Goal: Transaction & Acquisition: Obtain resource

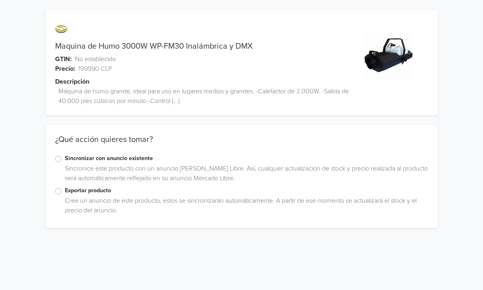
click at [65, 160] on label "Sincronizar con anuncio existente" at bounding box center [246, 158] width 363 height 9
click at [0, 0] on input "Sincronizar con anuncio existente" at bounding box center [0, 0] width 0 height 0
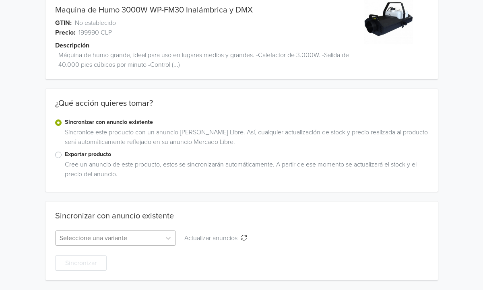
click at [97, 234] on div "Seleccione una variante" at bounding box center [115, 238] width 121 height 15
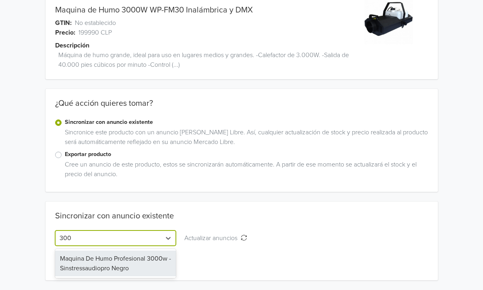
type input "3000"
click at [98, 263] on div "Maquina De Humo Profesional 3000w - Sinstressaudiopro Negro" at bounding box center [115, 264] width 121 height 26
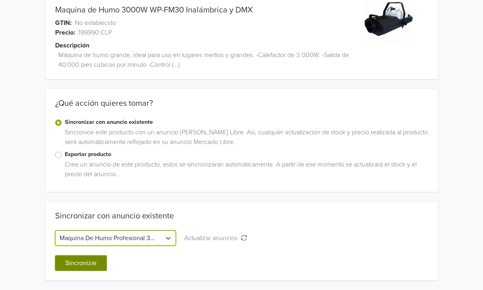
click at [98, 263] on button "Sincronizar" at bounding box center [80, 262] width 51 height 15
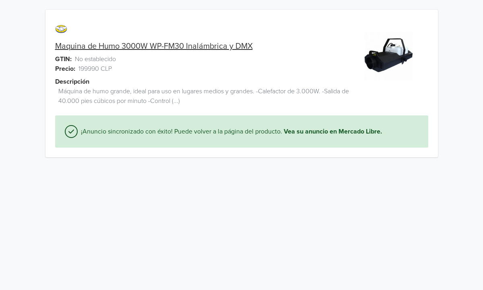
scroll to position [0, 0]
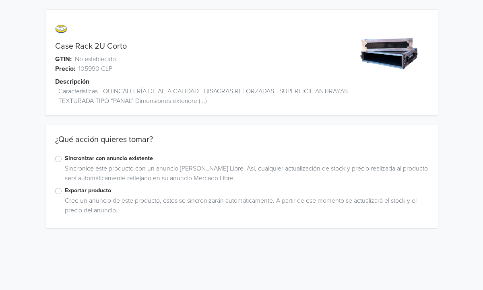
click at [65, 158] on label "Sincronizar con anuncio existente" at bounding box center [246, 158] width 363 height 9
click at [0, 0] on input "Sincronizar con anuncio existente" at bounding box center [0, 0] width 0 height 0
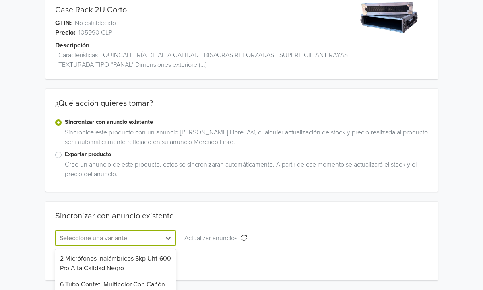
scroll to position [116, 0]
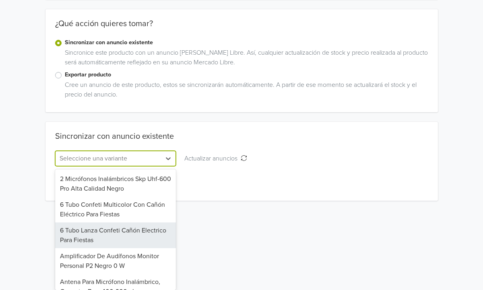
click at [110, 166] on div "6 Tubo Lanza Confeti Cañón Electrico Para Fiestas, 3 of 71. 71 results availabl…" at bounding box center [115, 158] width 121 height 15
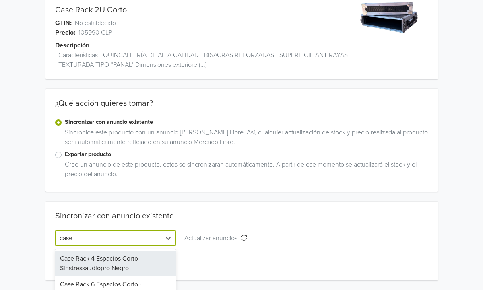
scroll to position [76, 0]
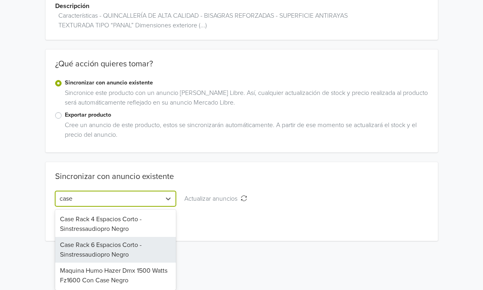
type input "case"
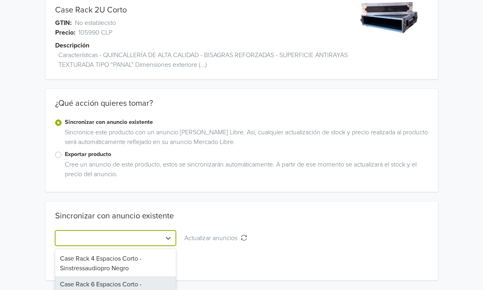
click at [255, 218] on div "Sincronizar con anuncio existente Case Rack 6 Espacios Corto - Sinstressaudiopr…" at bounding box center [241, 241] width 392 height 60
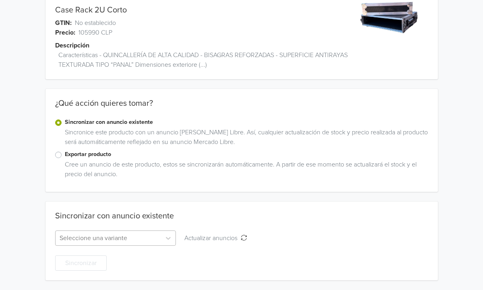
click at [114, 236] on div "Seleccione una variante" at bounding box center [115, 238] width 121 height 15
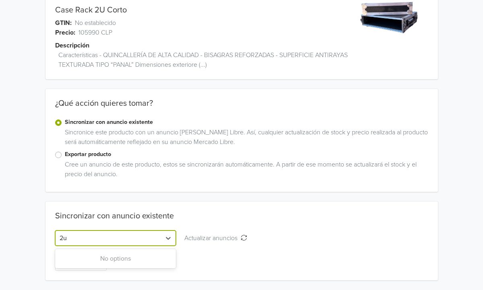
type input "2u"
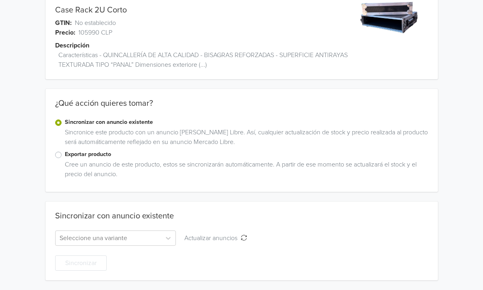
click at [221, 209] on div "Sincronizar con anuncio existente Seleccione una variante Actualizar anuncios A…" at bounding box center [241, 241] width 392 height 79
click at [85, 243] on div "Seleccione una variante" at bounding box center [115, 238] width 121 height 15
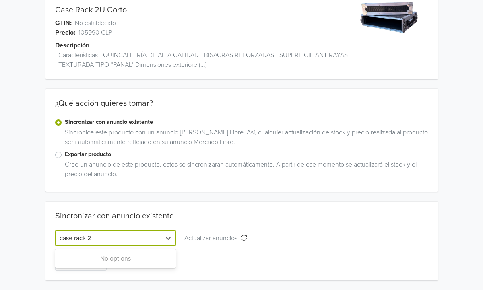
scroll to position [36, 0]
type input "case rack 2"
click at [244, 242] on button "Actualizar anuncios Actualizar anuncios" at bounding box center [215, 238] width 73 height 15
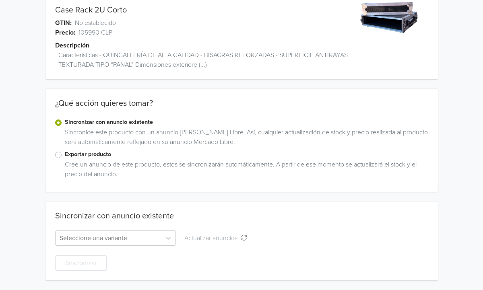
scroll to position [0, 0]
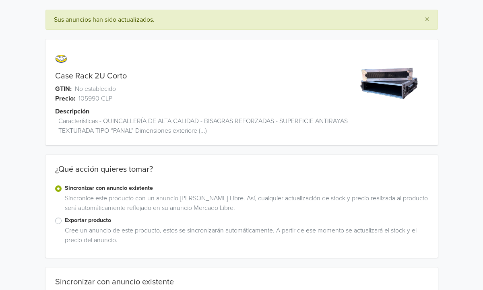
click at [150, 235] on div "Cree un anuncio de este producto, estos se sincronizarán automáticamente. A par…" at bounding box center [245, 237] width 367 height 23
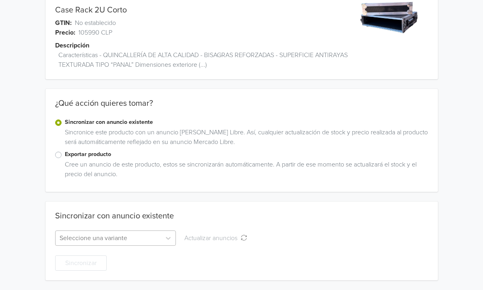
scroll to position [146, 0]
click at [140, 240] on div "Seleccione una variante" at bounding box center [115, 238] width 121 height 15
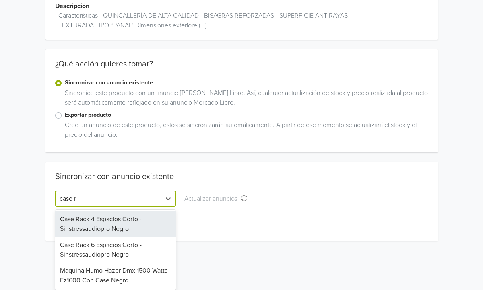
scroll to position [80, 0]
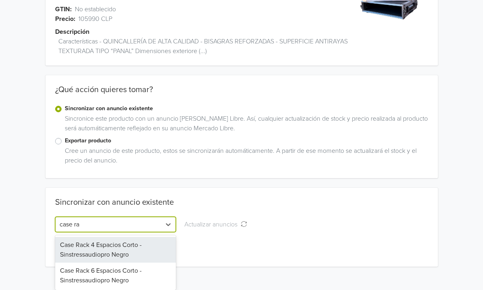
type input "case ra"
click at [252, 241] on div "Sincronizar con anuncio existente Case Rack 4 Espacios Corto - Sinstressaudiopr…" at bounding box center [241, 228] width 392 height 60
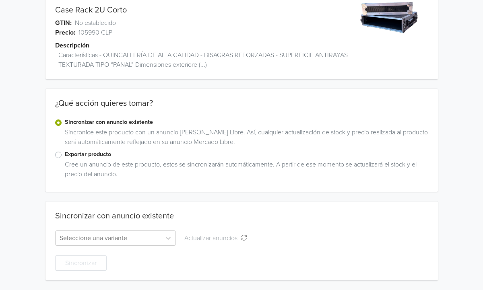
scroll to position [0, 0]
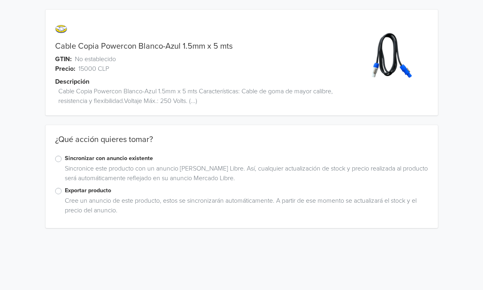
click at [65, 190] on label "Exportar producto" at bounding box center [246, 190] width 363 height 9
click at [0, 0] on input "Exportar producto" at bounding box center [0, 0] width 0 height 0
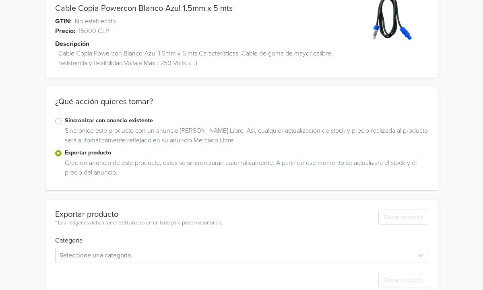
scroll to position [55, 0]
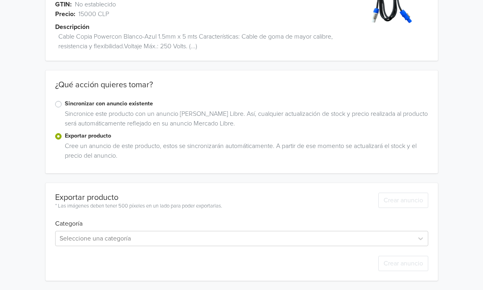
click at [123, 178] on div "Cable Copia Powercon Blanco-Azul 1.5mm x 5 mts GTIN: No establecido Precio: 150…" at bounding box center [241, 117] width 471 height 345
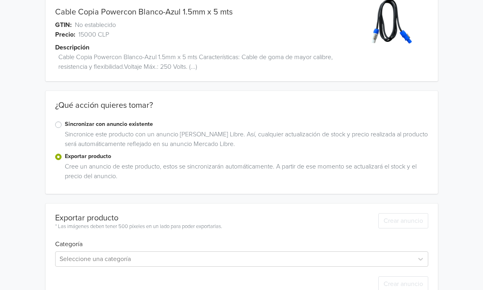
scroll to position [29, 0]
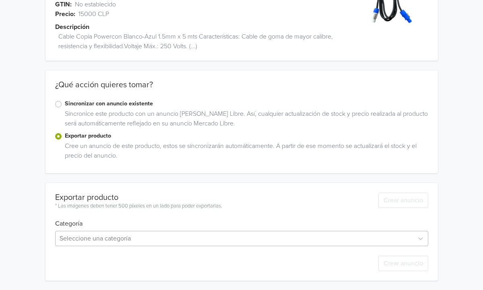
click at [176, 235] on div "Seleccione una categoría" at bounding box center [241, 238] width 373 height 15
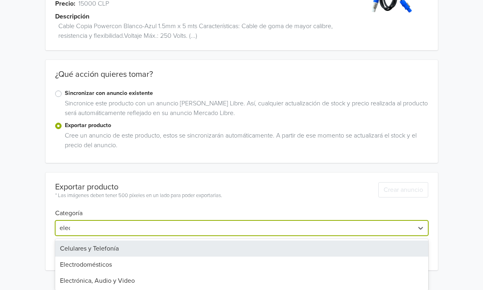
scroll to position [55, 0]
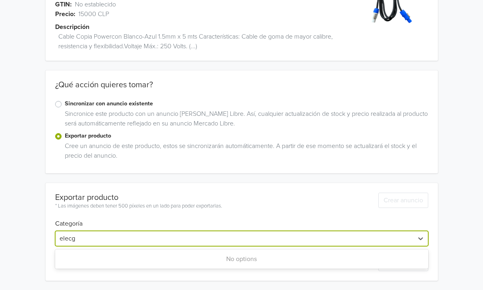
type input "elec"
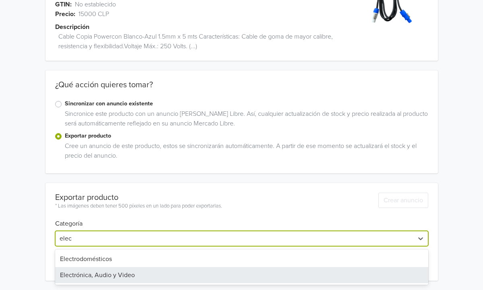
click at [154, 276] on div "Electrónica, Audio y Video" at bounding box center [241, 275] width 373 height 16
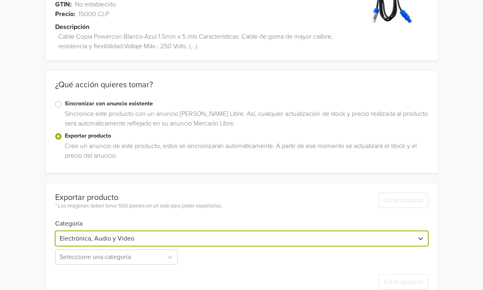
scroll to position [73, 0]
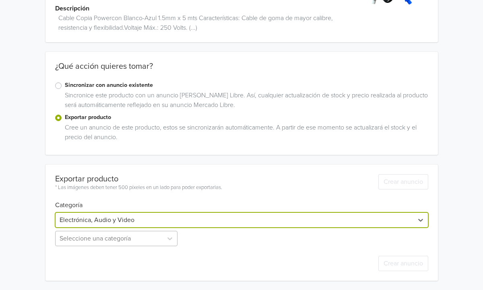
click at [131, 240] on div "Seleccione una categoría" at bounding box center [117, 238] width 124 height 15
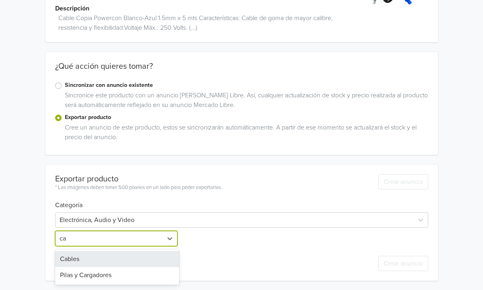
type input "cab"
click at [128, 262] on div "Cables" at bounding box center [117, 259] width 124 height 16
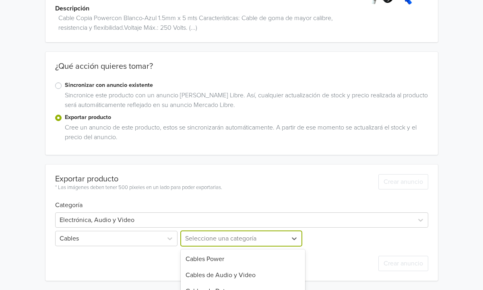
scroll to position [132, 0]
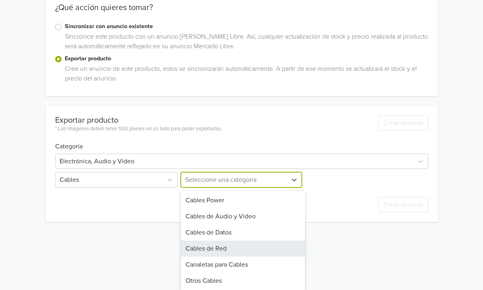
click at [198, 187] on div "Cables de Red, 4 of 6. 6 results available. Use Up and Down to choose options, …" at bounding box center [241, 179] width 124 height 15
type input "ca"
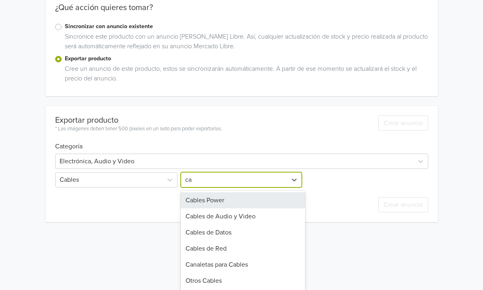
click at [209, 205] on div "Cables Power" at bounding box center [243, 200] width 124 height 16
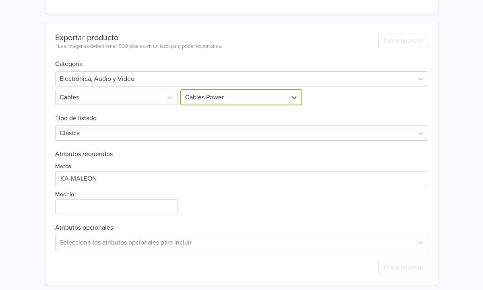
scroll to position [219, 0]
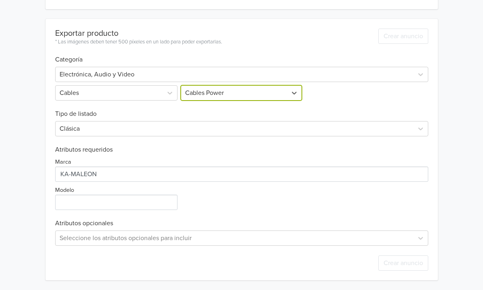
click at [196, 214] on div "Exportar producto * Las imágenes deben tener 500 píxeles en un lado para poder …" at bounding box center [241, 150] width 373 height 262
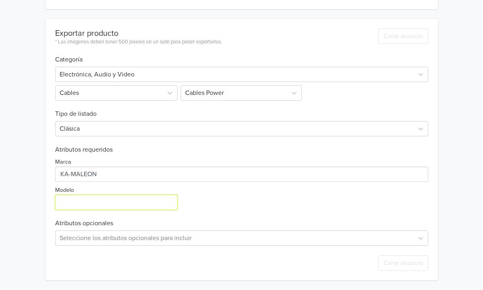
click at [164, 206] on input "Modelo" at bounding box center [116, 202] width 123 height 15
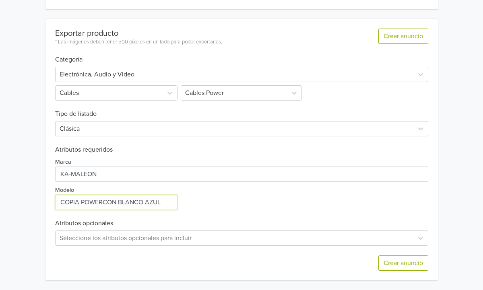
type input "COPIA POWERCON BLANCO AZUL"
click at [259, 216] on div "Exportar producto * Las imágenes deben tener 500 píxeles en un lado para poder …" at bounding box center [241, 150] width 373 height 262
click at [355, 241] on div "Seleccione los atributos opcionales para incluir" at bounding box center [241, 238] width 373 height 15
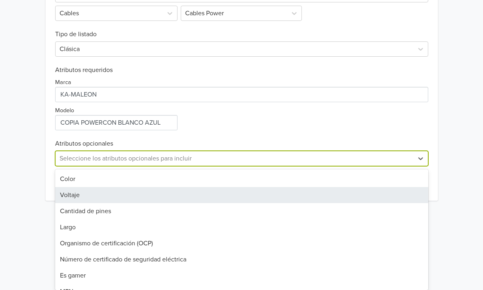
click at [318, 198] on div "Voltaje" at bounding box center [241, 195] width 373 height 16
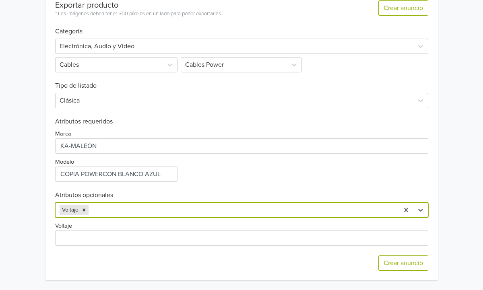
scroll to position [247, 0]
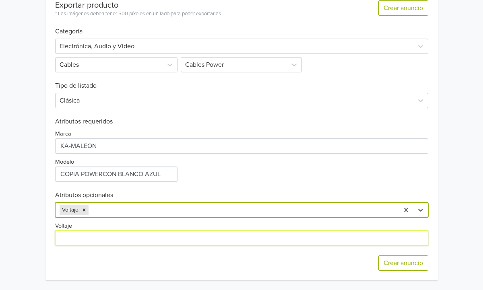
click at [274, 241] on input "Voltaje" at bounding box center [241, 238] width 373 height 15
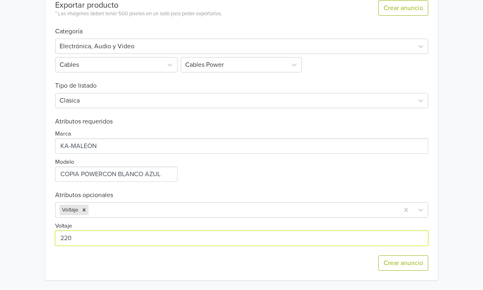
type input "220"
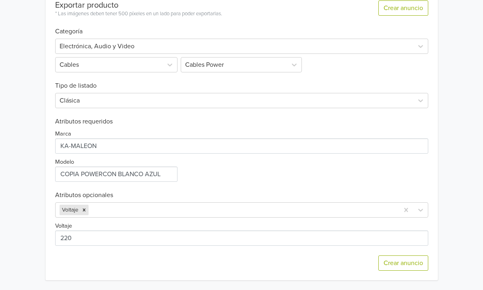
click at [349, 261] on div "Crear anuncio" at bounding box center [241, 263] width 373 height 35
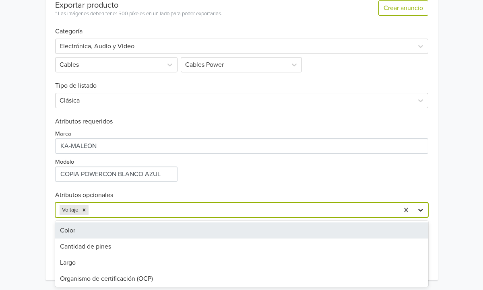
click at [418, 209] on icon at bounding box center [420, 210] width 5 height 3
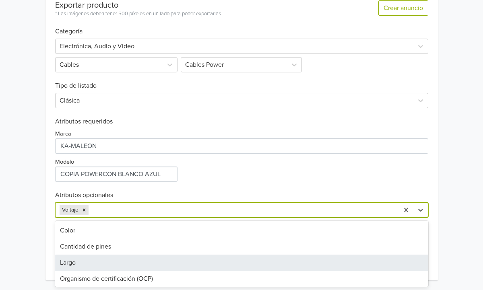
click at [210, 265] on div "Largo" at bounding box center [241, 263] width 373 height 16
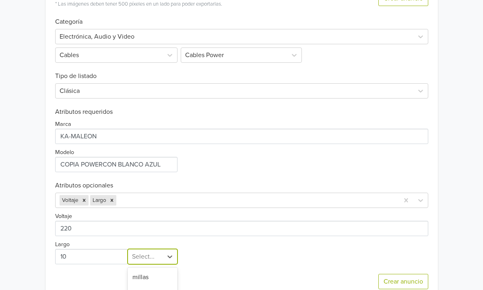
scroll to position [355, 0]
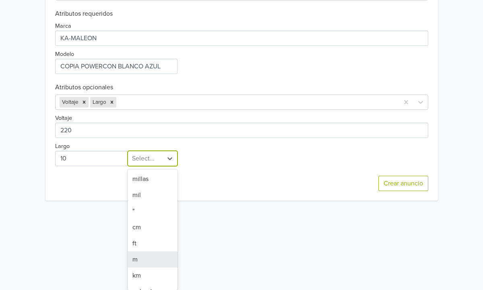
click at [148, 166] on div "m, 6 of 15. 15 results available. Use Up and Down to choose options, press Ente…" at bounding box center [153, 158] width 50 height 15
click at [149, 255] on div "m" at bounding box center [153, 259] width 50 height 16
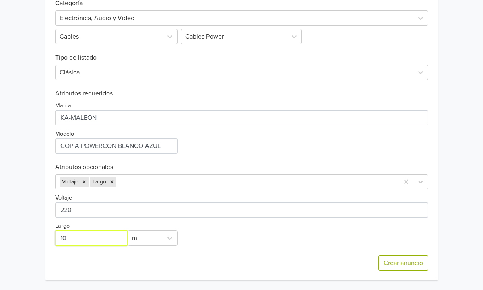
drag, startPoint x: 76, startPoint y: 241, endPoint x: 39, endPoint y: 237, distance: 37.2
click at [49, 239] on div at bounding box center [88, 238] width 78 height 15
type input "5"
click at [212, 231] on div "Voltaje Largo m" at bounding box center [241, 217] width 373 height 56
click at [423, 182] on icon at bounding box center [420, 182] width 8 height 8
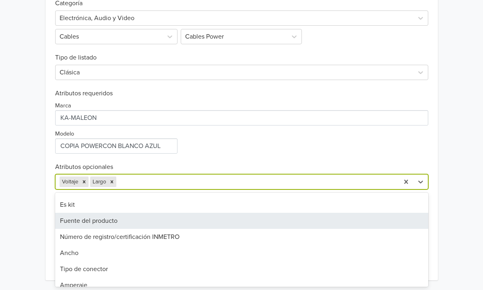
scroll to position [118, 0]
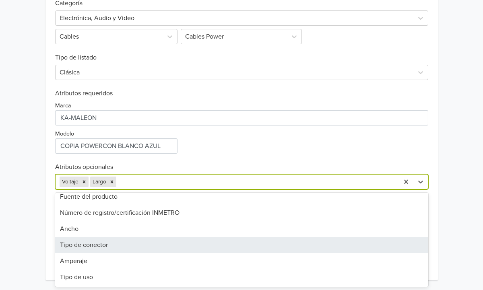
click at [241, 245] on div "Tipo de conector" at bounding box center [241, 245] width 373 height 16
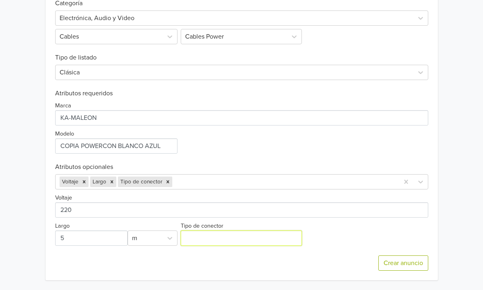
click at [203, 237] on input "Tipo de conector" at bounding box center [241, 238] width 121 height 15
type input "POWERCON BLANCO Y AZUL"
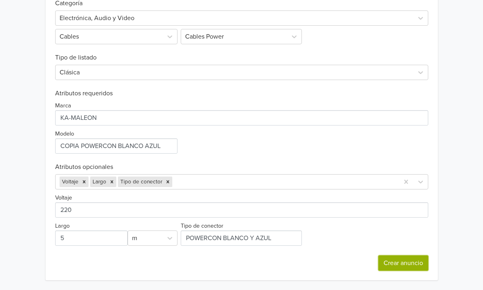
click at [393, 264] on button "Crear anuncio" at bounding box center [403, 262] width 50 height 15
